Goal: Navigation & Orientation: Find specific page/section

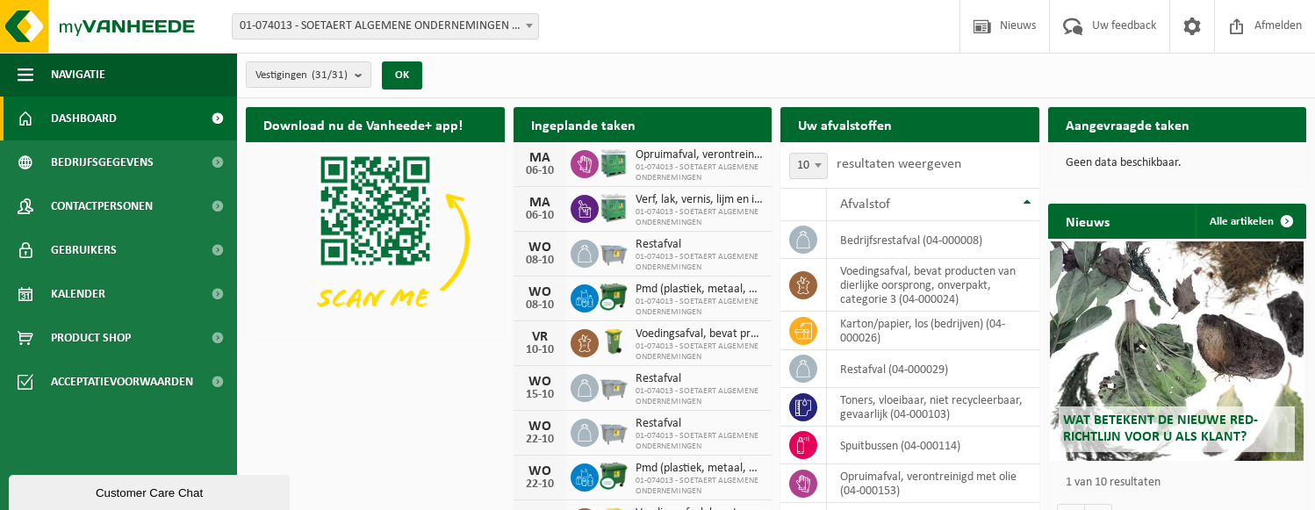
click at [79, 109] on span "Dashboard" at bounding box center [84, 119] width 66 height 44
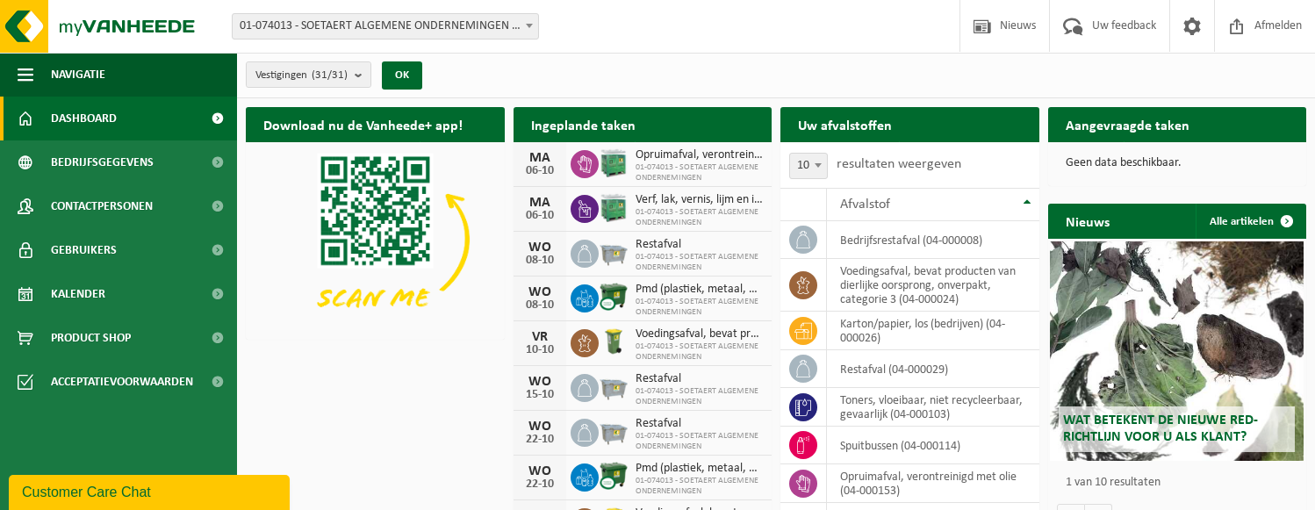
click at [619, 131] on h2 "Ingeplande taken" at bounding box center [583, 124] width 140 height 34
click at [179, 121] on link "Dashboard" at bounding box center [118, 119] width 237 height 44
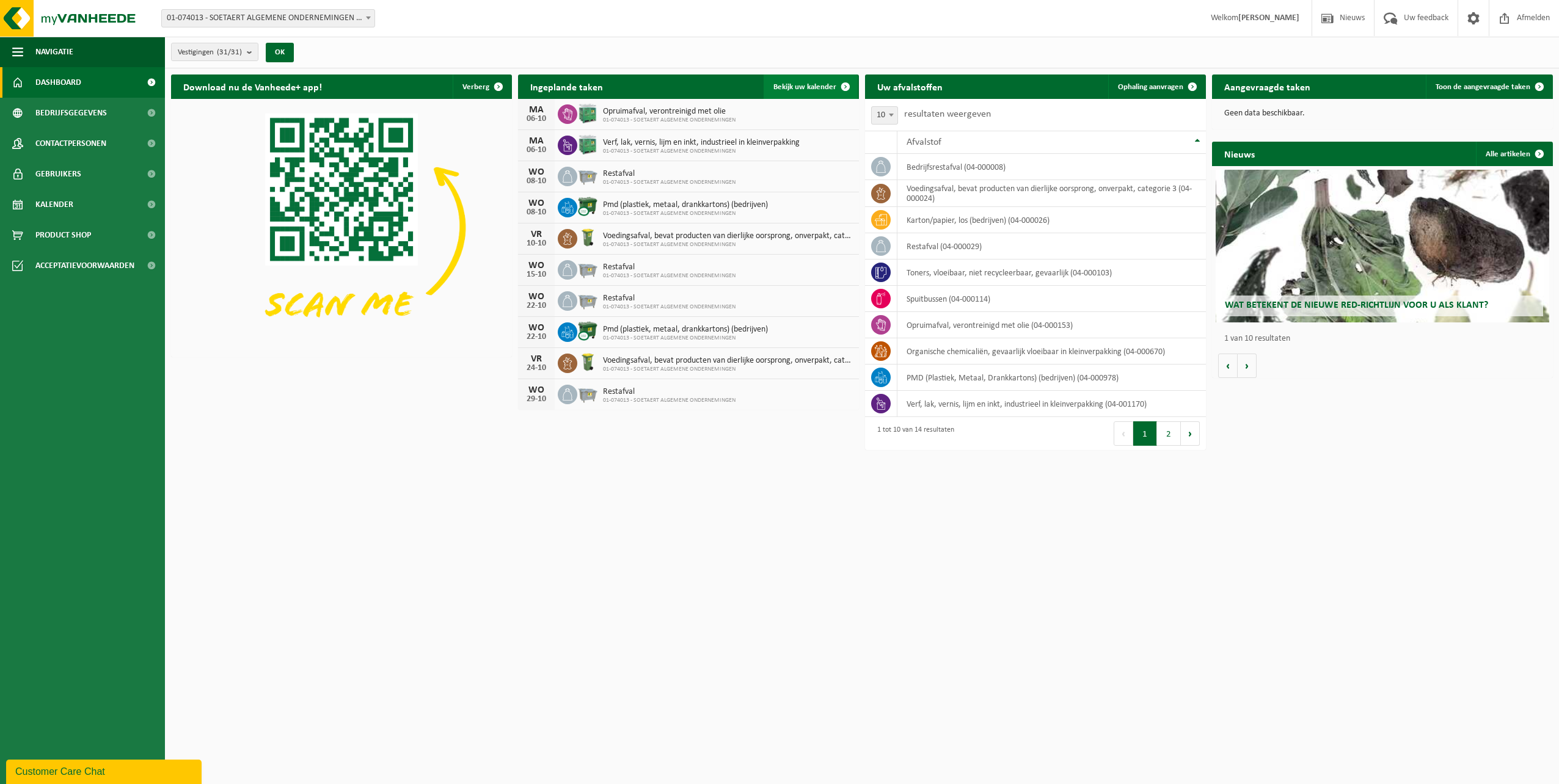
click at [819, 87] on span "Bekijk uw kalender" at bounding box center [805, 86] width 63 height 8
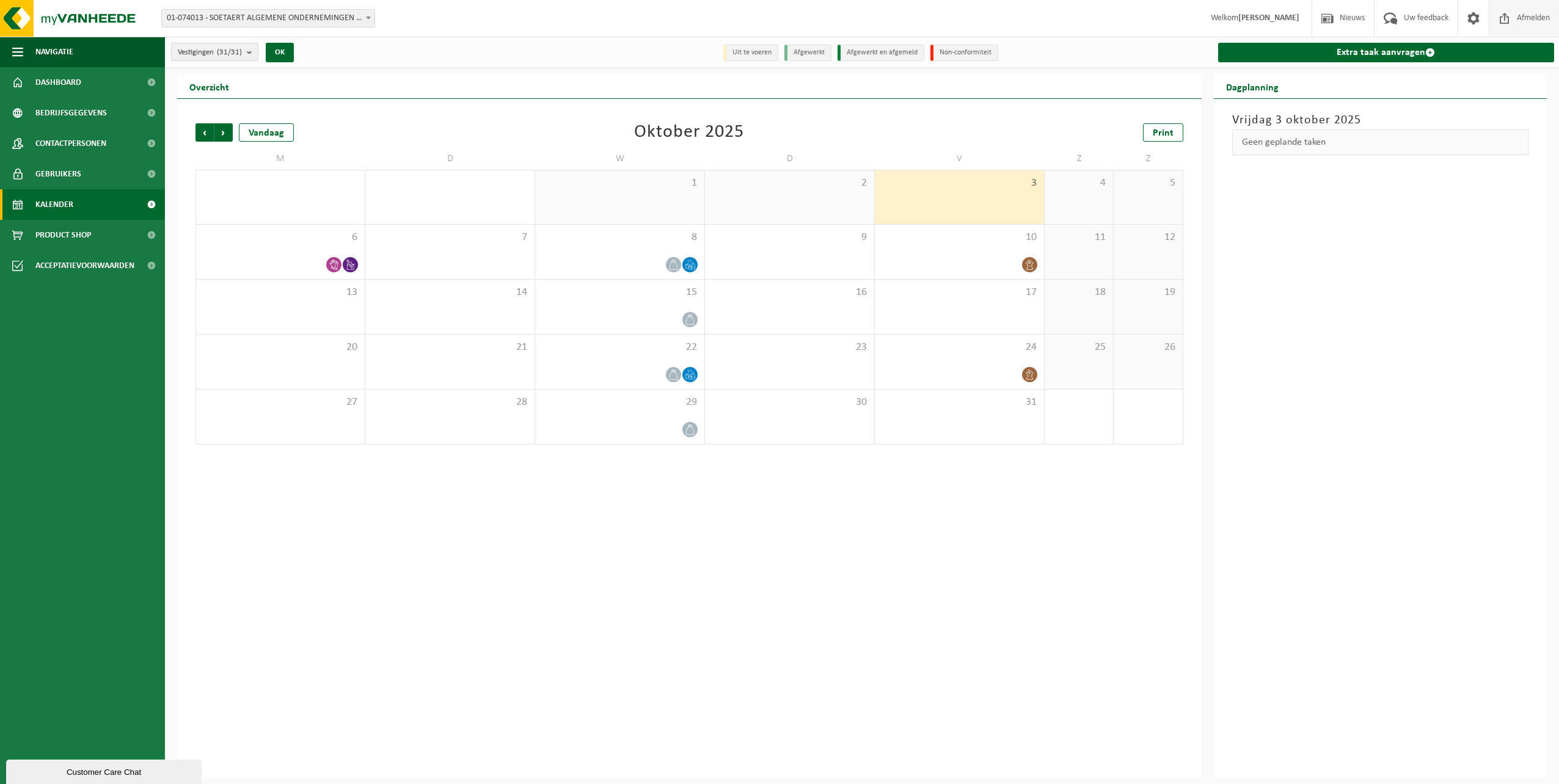
click at [1523, 22] on span "Afmelden" at bounding box center [1533, 18] width 39 height 36
